Goal: Check status: Check status

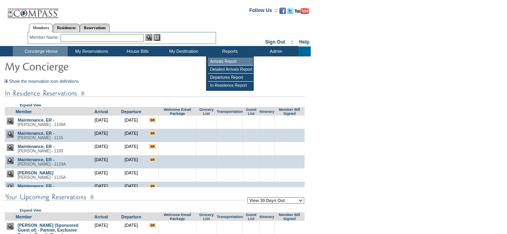
click at [232, 58] on td "Arrivals Report" at bounding box center [230, 62] width 45 height 8
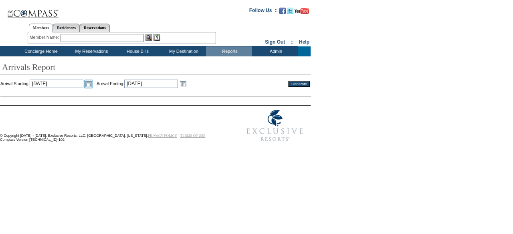
click at [93, 80] on link "Open the calendar popup." at bounding box center [88, 84] width 9 height 9
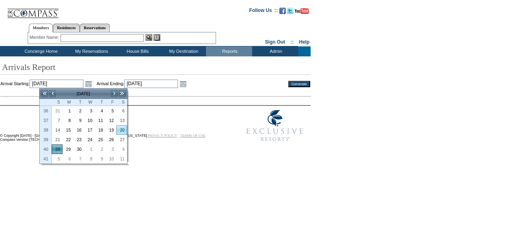
click at [123, 129] on link "20" at bounding box center [122, 130] width 10 height 9
type input "2025-09-20"
type input "9/20/2025"
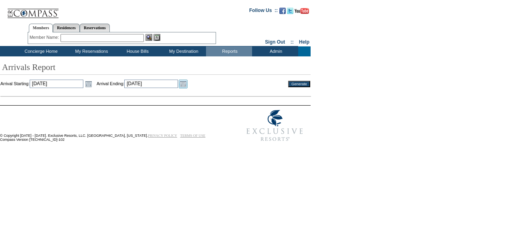
click at [187, 85] on link "Open the calendar popup." at bounding box center [183, 84] width 9 height 9
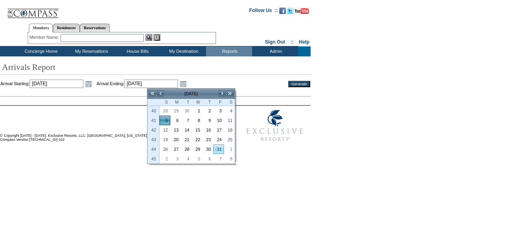
click at [219, 145] on link "31" at bounding box center [219, 149] width 10 height 9
type input "2025-10-31"
type input "[DATE]"
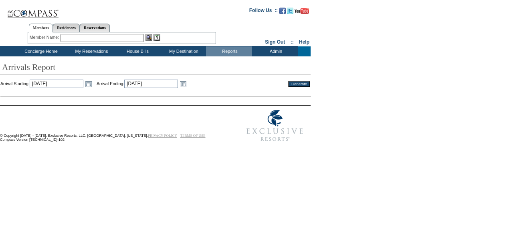
click at [302, 85] on input "Generate" at bounding box center [299, 84] width 22 height 6
